Goal: Find specific page/section: Find specific page/section

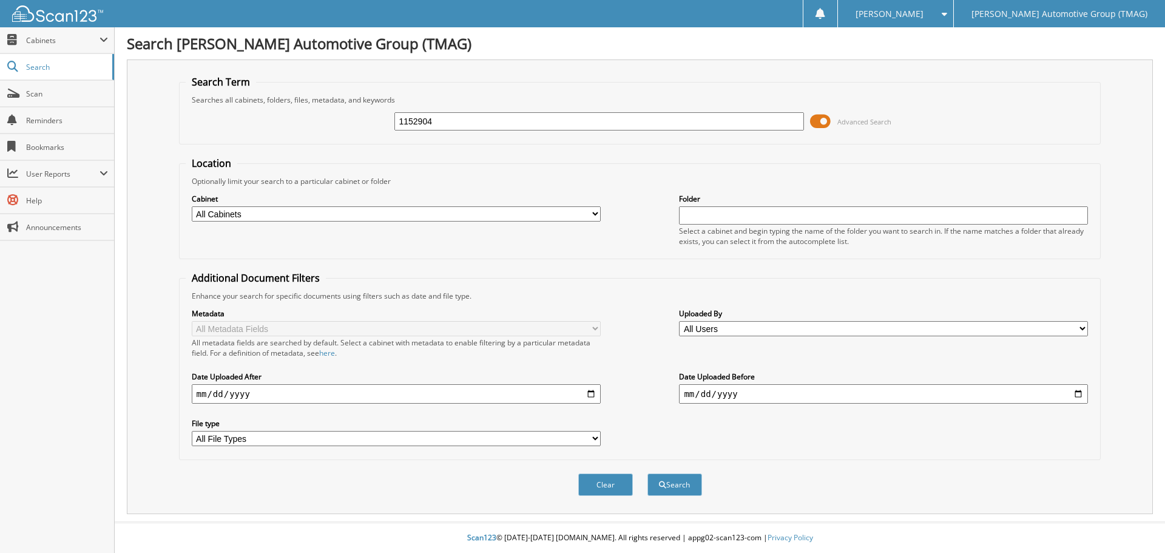
type input "1152904"
click at [647, 473] on button "Search" at bounding box center [674, 484] width 55 height 22
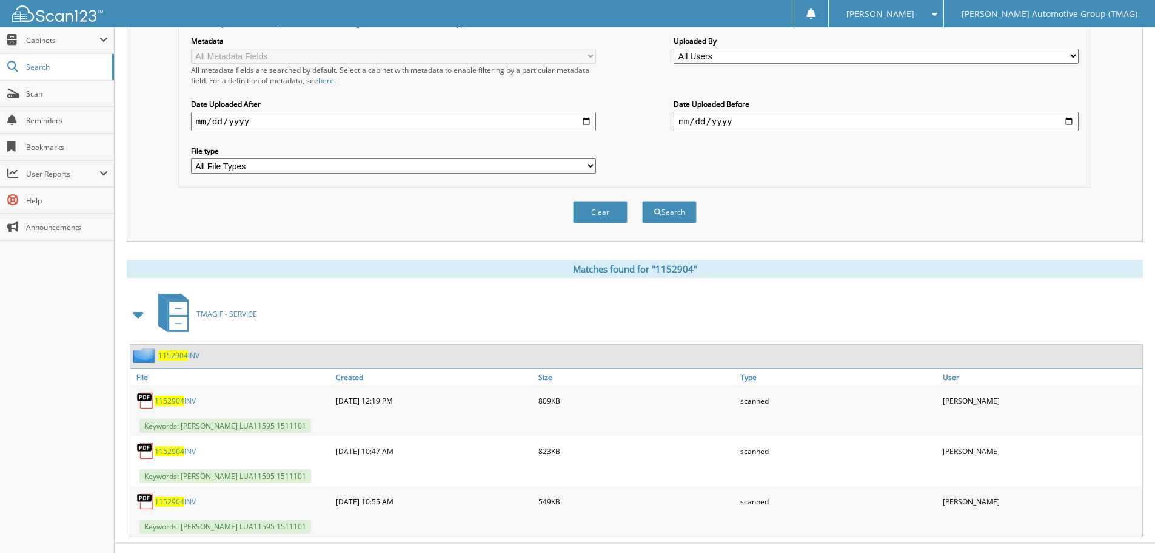
scroll to position [294, 0]
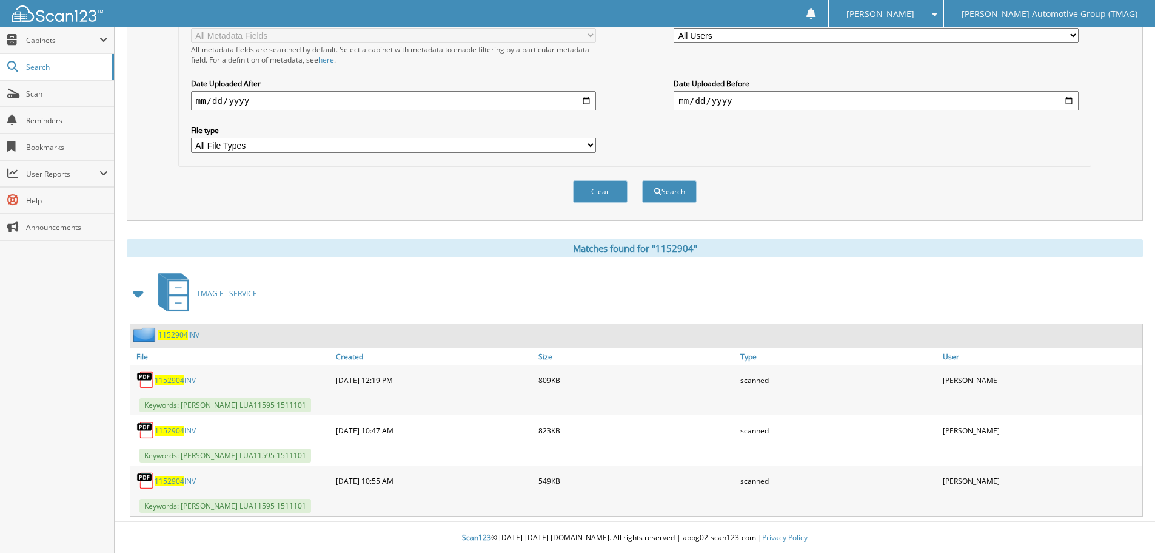
click at [145, 479] on img at bounding box center [145, 480] width 18 height 18
click at [182, 481] on span "1152904" at bounding box center [170, 481] width 30 height 10
click at [193, 480] on link "1152904 INV" at bounding box center [175, 481] width 41 height 10
click at [193, 429] on link "1152904 INV" at bounding box center [175, 430] width 41 height 10
click at [181, 430] on span "1152904" at bounding box center [170, 430] width 30 height 10
